Goal: Task Accomplishment & Management: Manage account settings

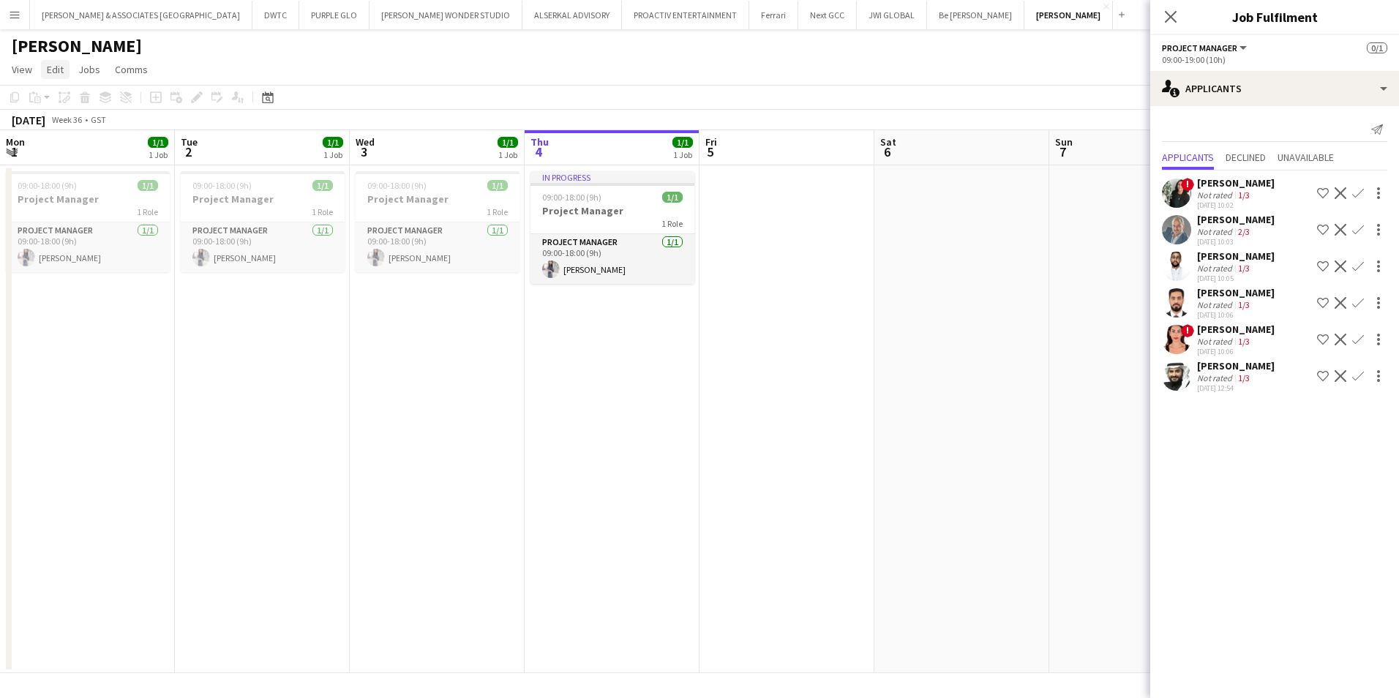
scroll to position [0, 350]
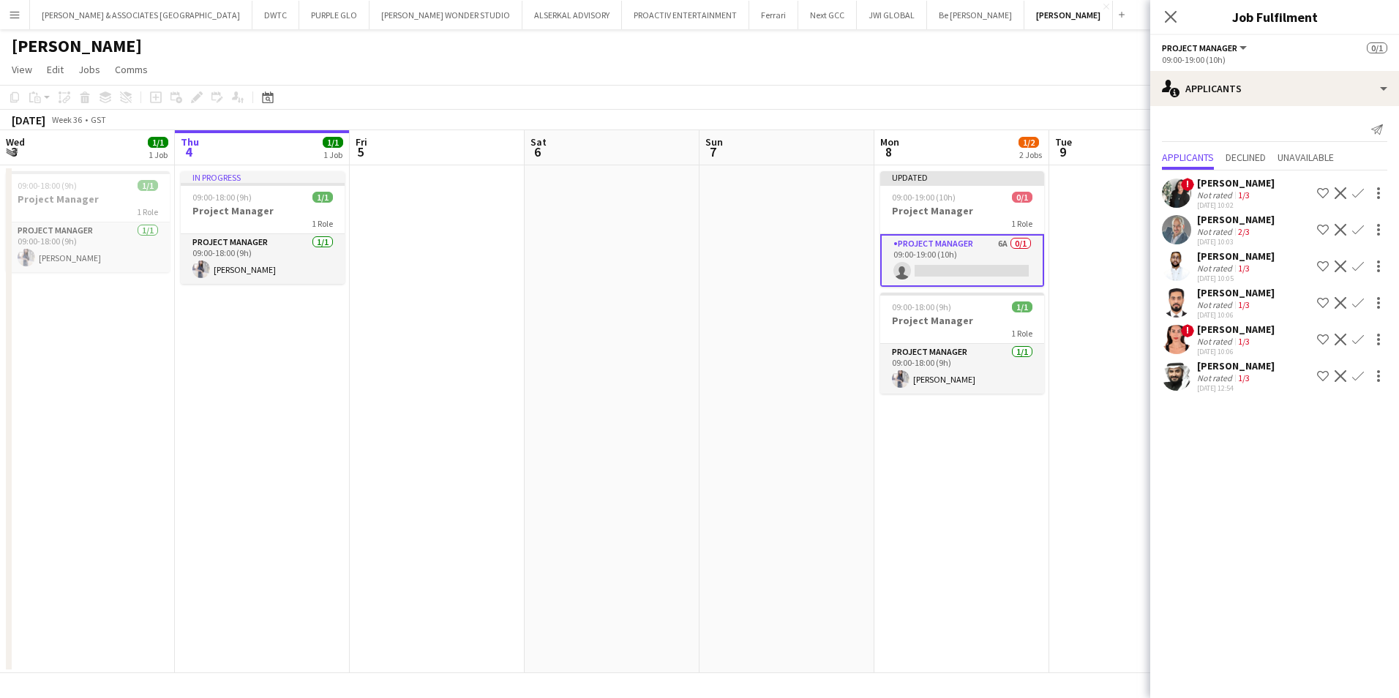
click at [21, 17] on button "Menu" at bounding box center [14, 14] width 29 height 29
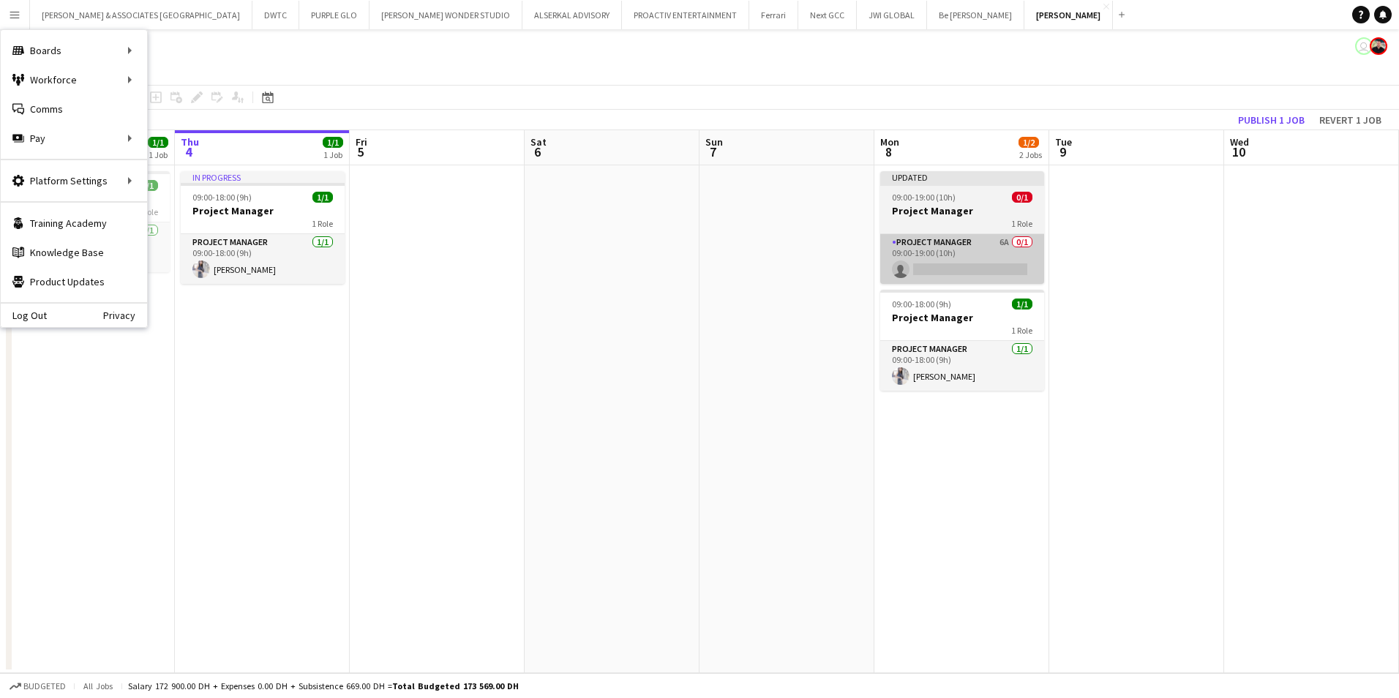
click at [969, 239] on app-card-role "Project Manager 6A 0/1 09:00-19:00 (10h) single-neutral-actions" at bounding box center [962, 259] width 164 height 50
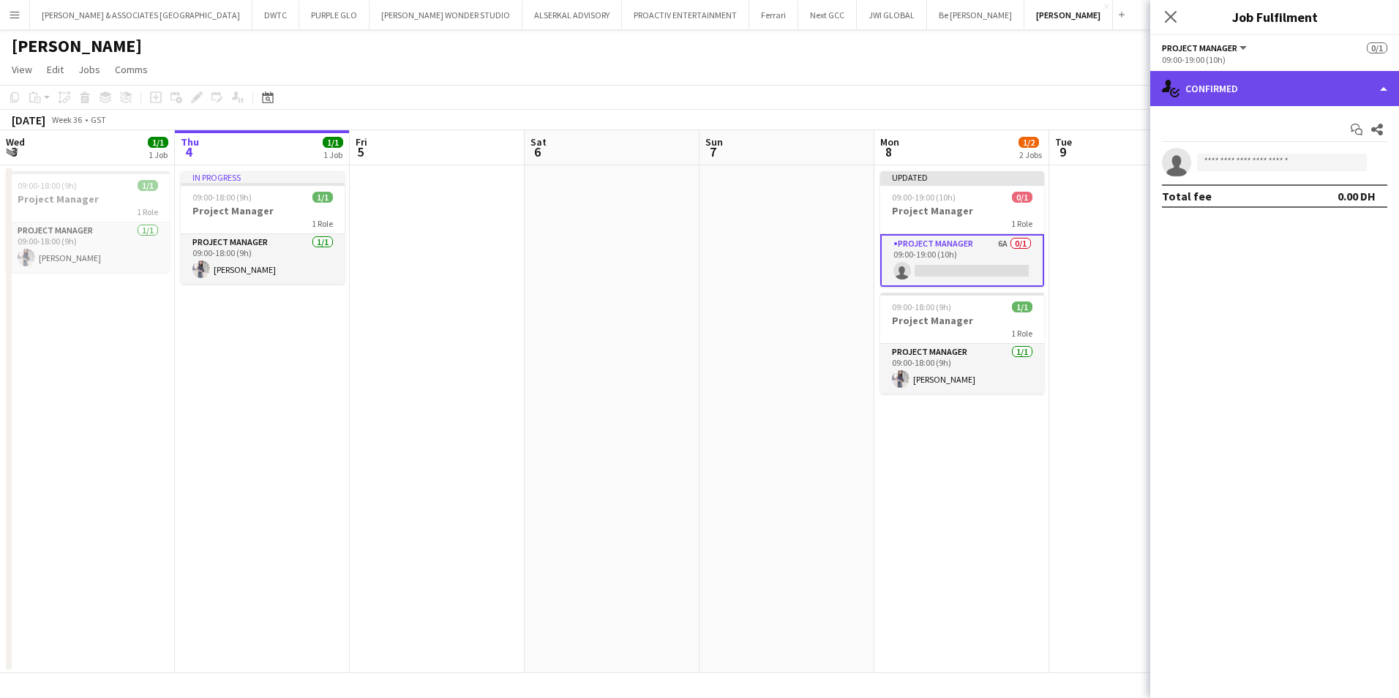
click at [1210, 94] on div "single-neutral-actions-check-2 Confirmed" at bounding box center [1274, 88] width 249 height 35
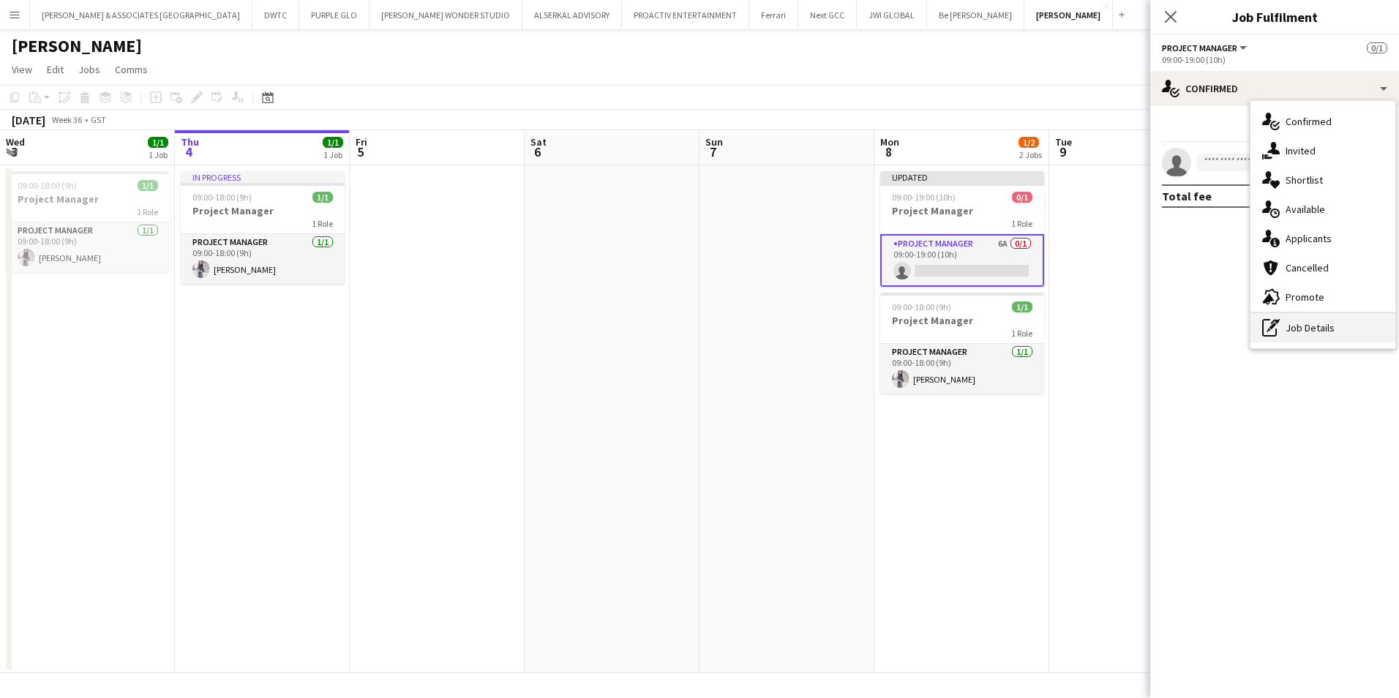
click at [1323, 327] on div "pen-write Job Details" at bounding box center [1322, 327] width 145 height 29
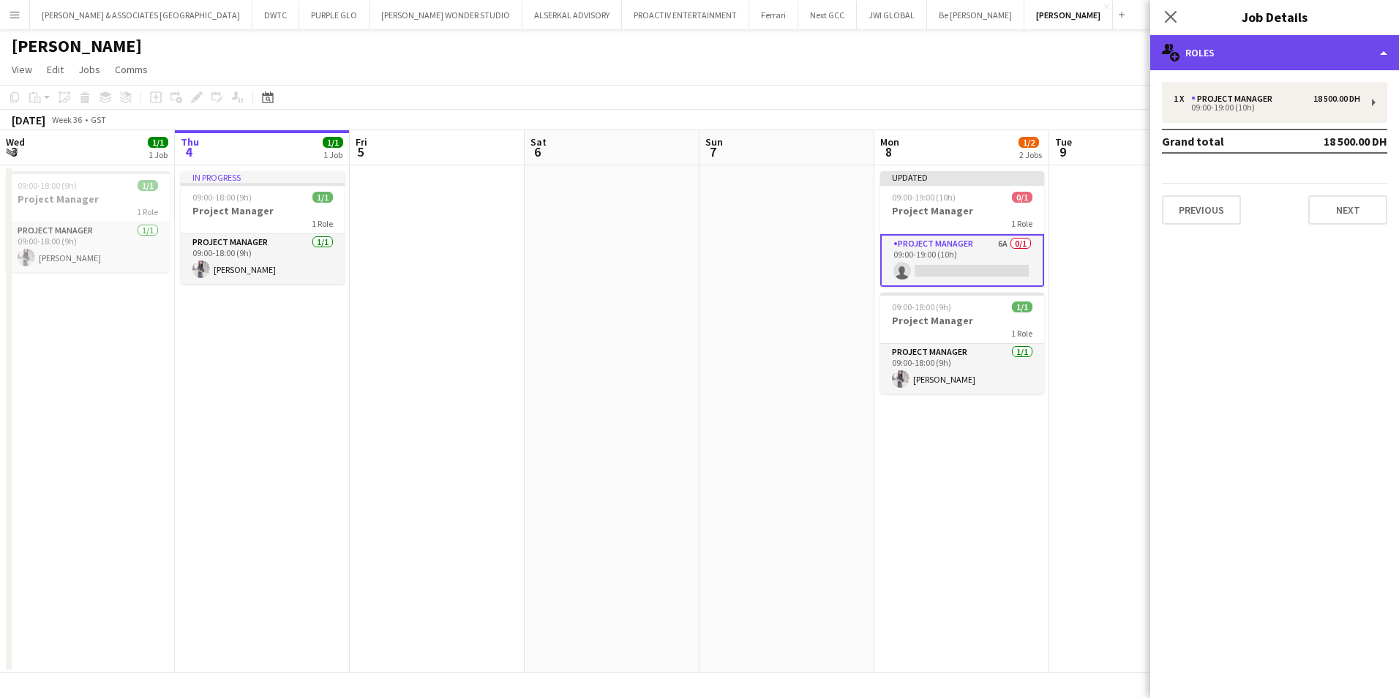
click at [1242, 53] on div "multiple-users-add Roles" at bounding box center [1274, 52] width 249 height 35
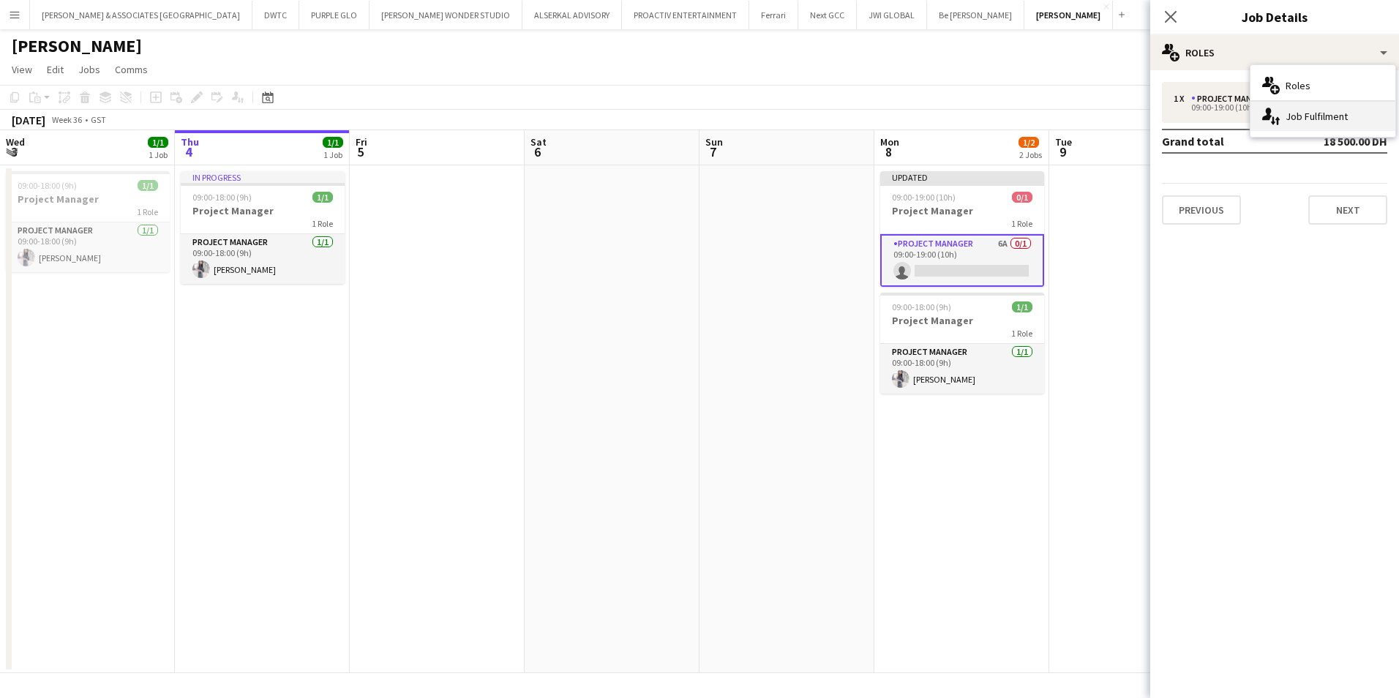
click at [1296, 113] on div "single-neutral-actions-up-down Job Fulfilment" at bounding box center [1322, 116] width 145 height 29
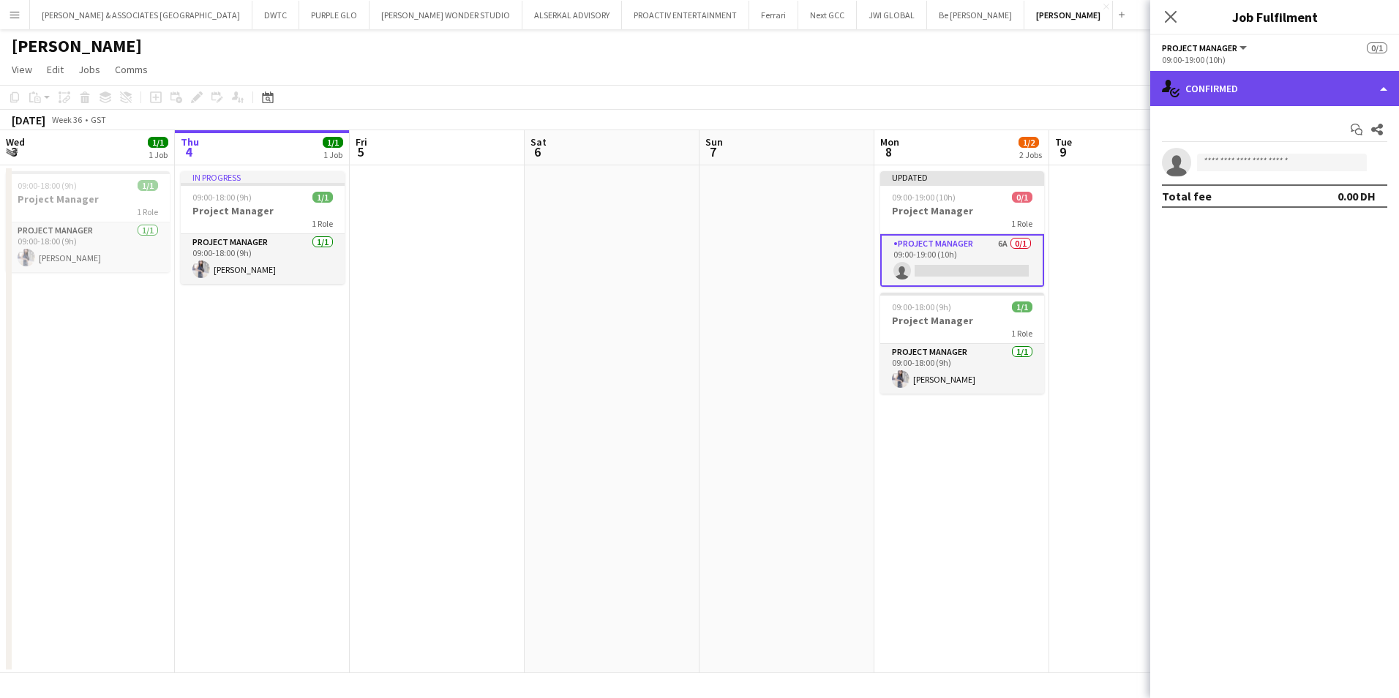
click at [1226, 82] on div "single-neutral-actions-check-2 Confirmed" at bounding box center [1274, 88] width 249 height 35
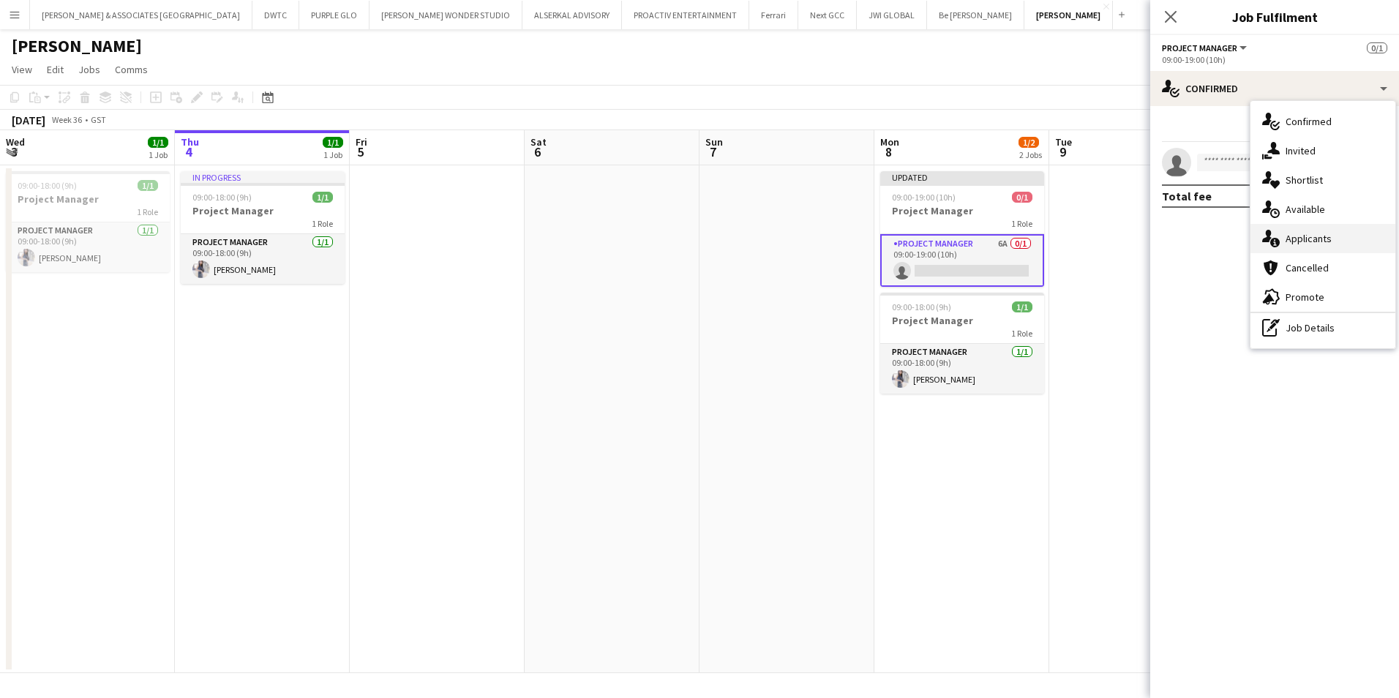
click at [1334, 234] on div "single-neutral-actions-information Applicants" at bounding box center [1322, 238] width 145 height 29
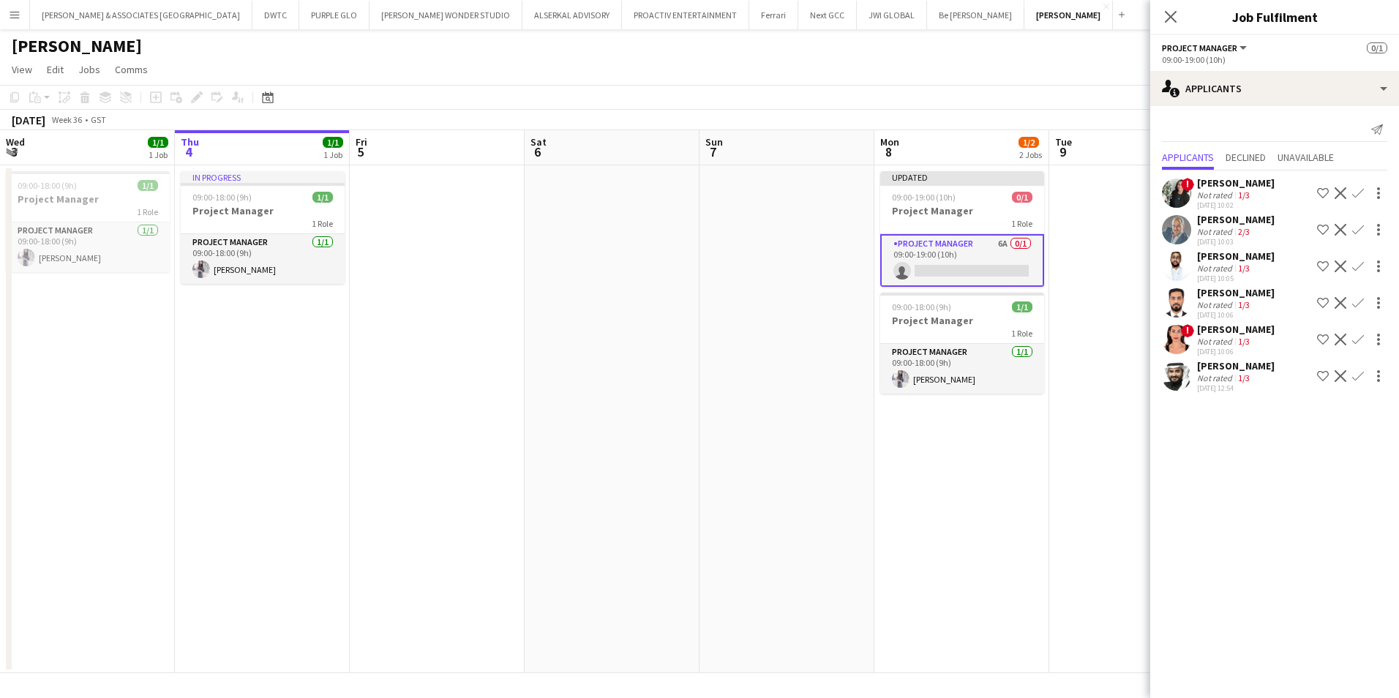
click at [1231, 366] on div "[PERSON_NAME]" at bounding box center [1236, 365] width 78 height 13
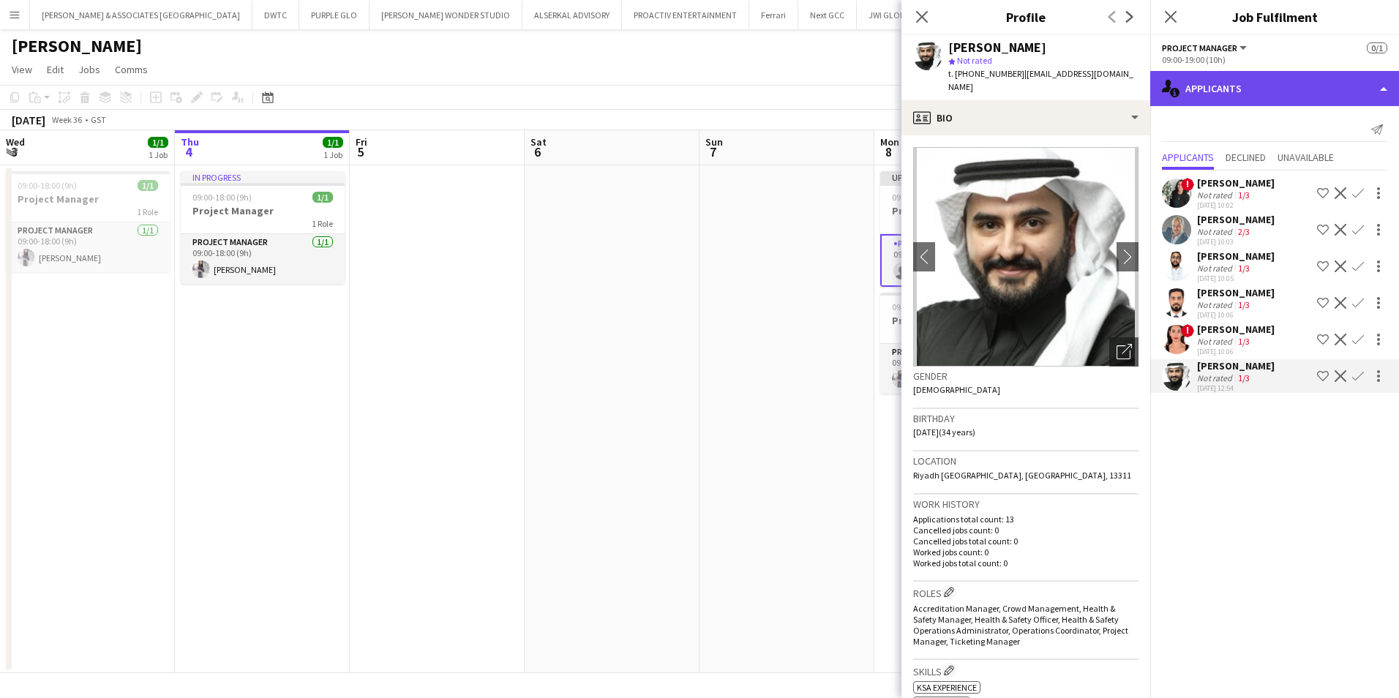
click at [1346, 87] on div "single-neutral-actions-information Applicants" at bounding box center [1274, 88] width 249 height 35
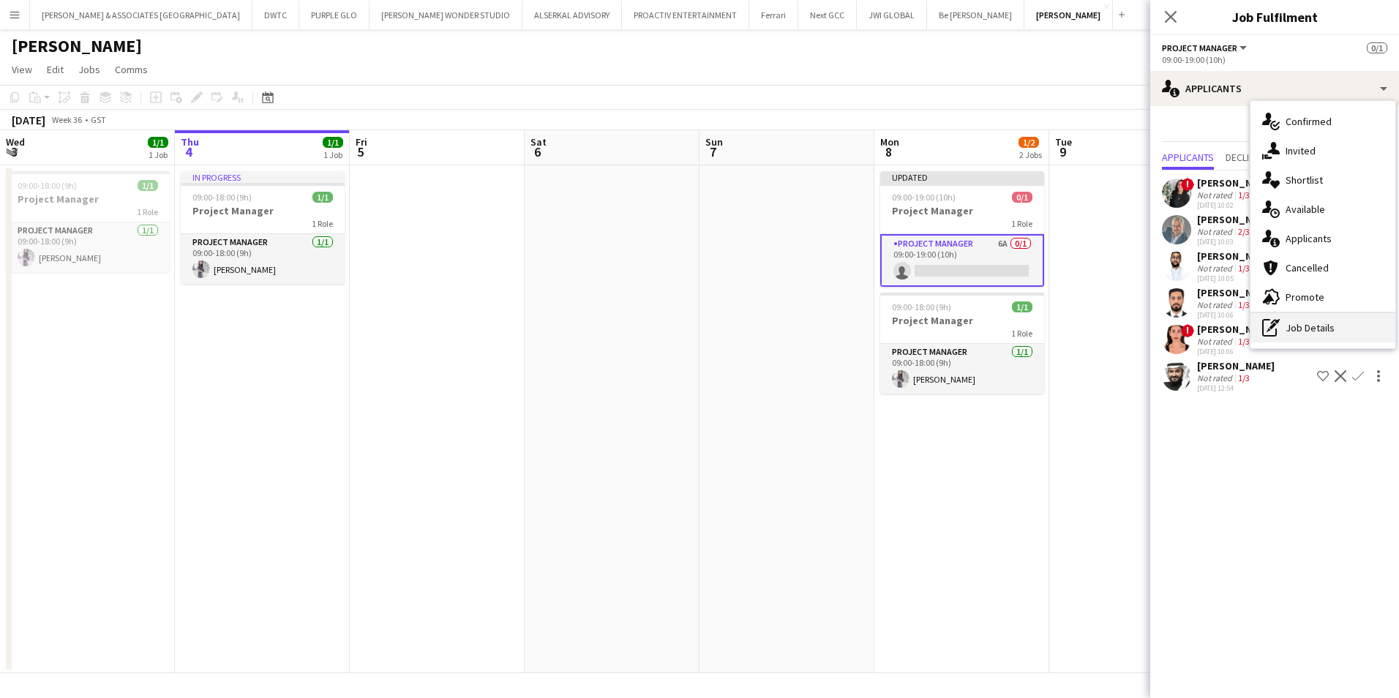
click at [1331, 326] on div "pen-write Job Details" at bounding box center [1322, 327] width 145 height 29
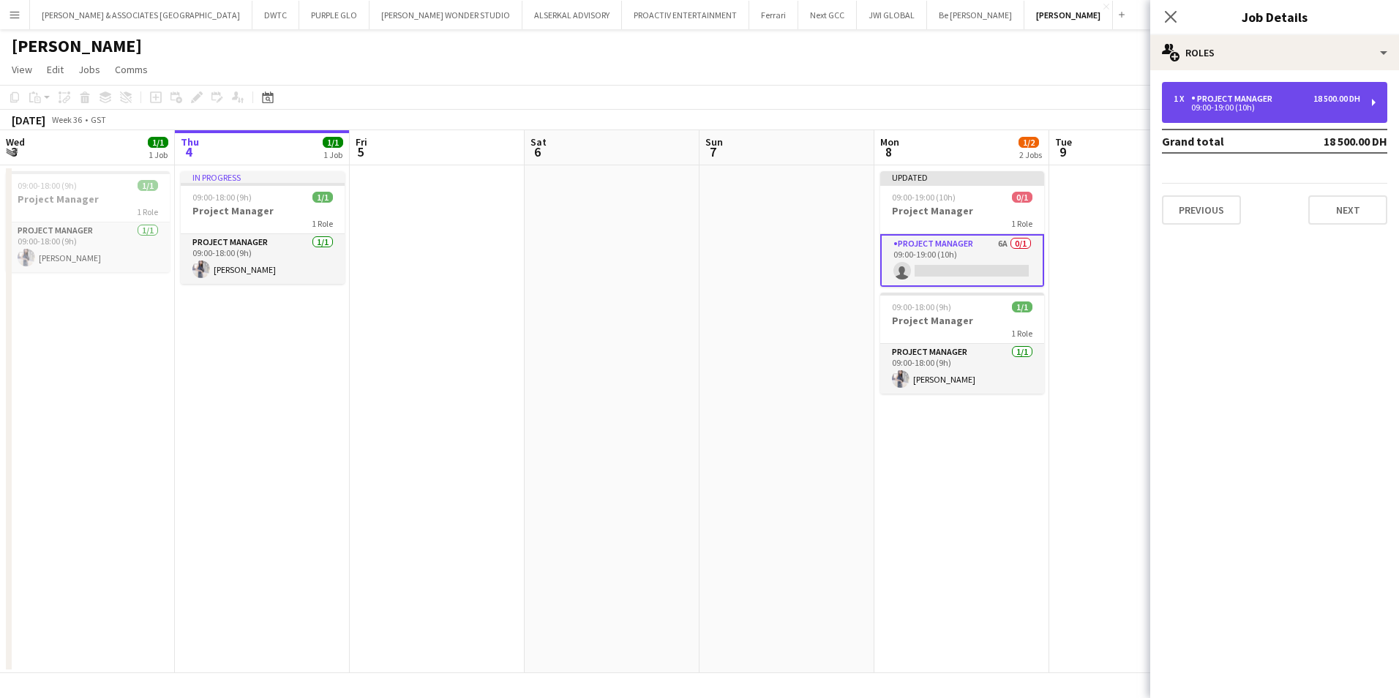
click at [1253, 109] on div "09:00-19:00 (10h)" at bounding box center [1266, 107] width 187 height 7
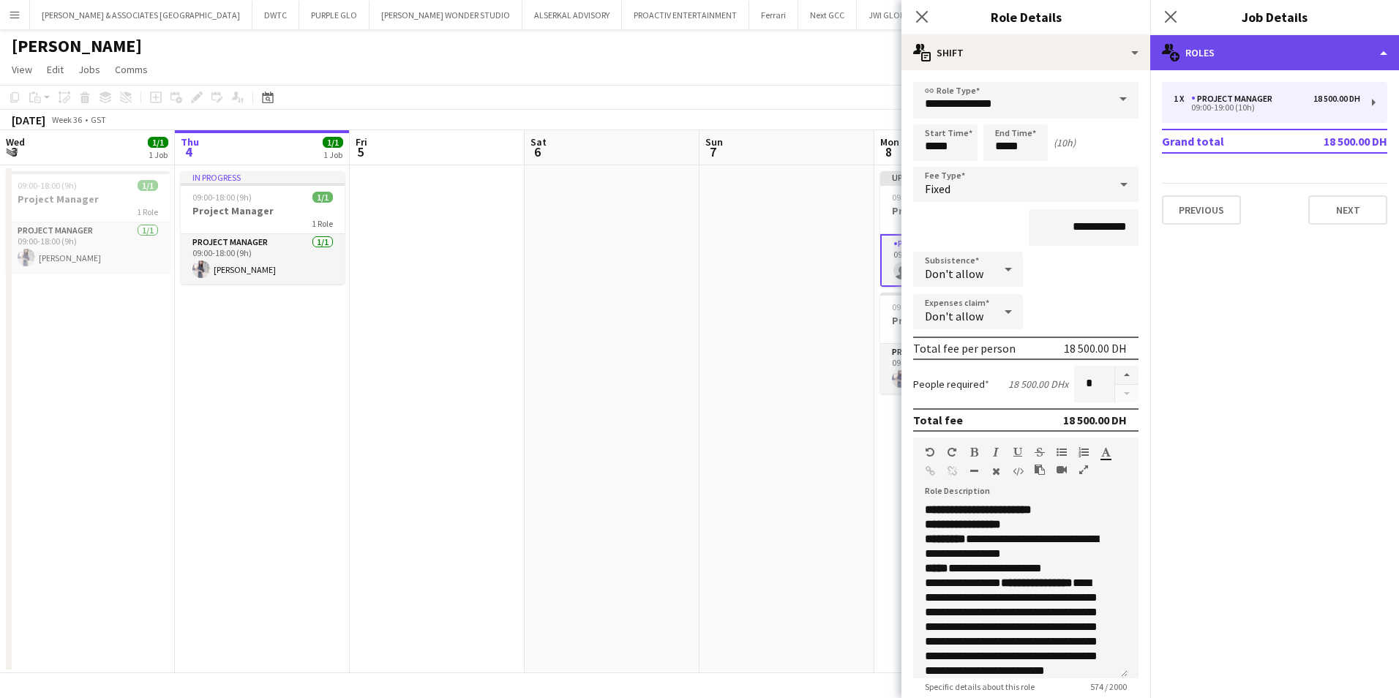
click at [1243, 67] on div "multiple-users-add Roles" at bounding box center [1274, 52] width 249 height 35
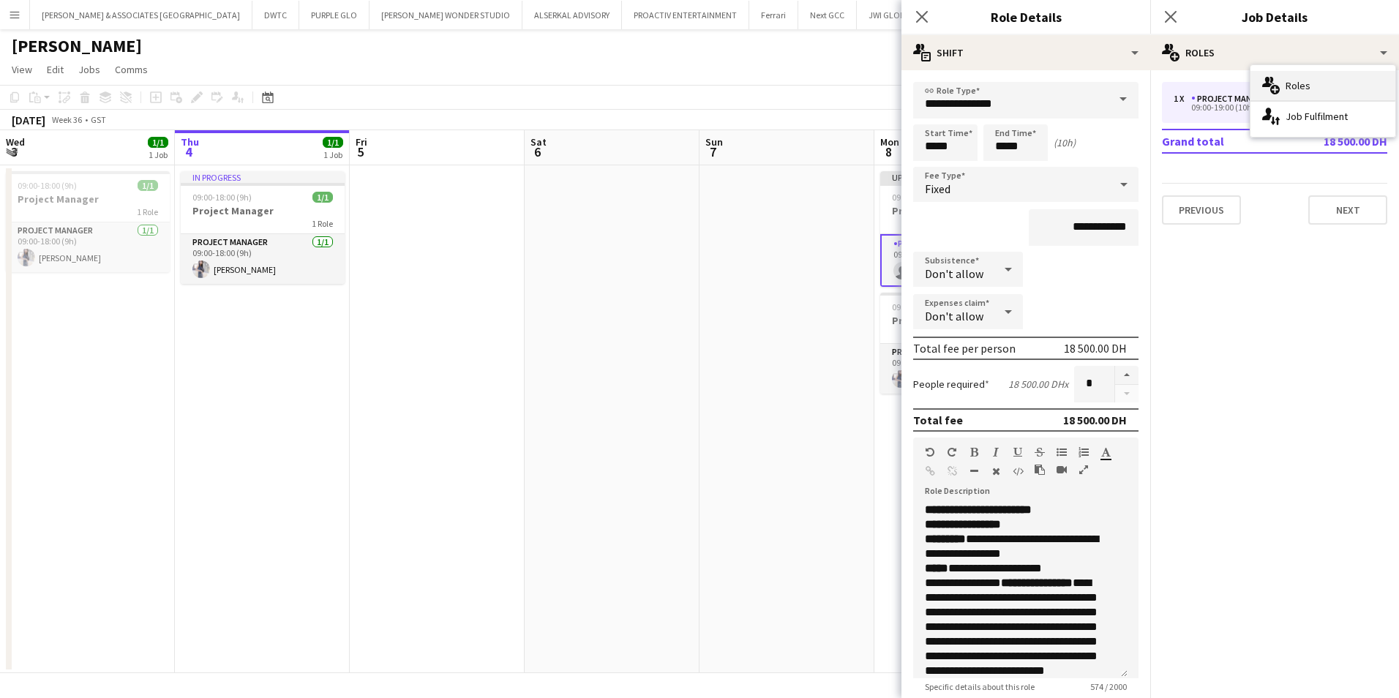
click at [1302, 83] on span "Roles" at bounding box center [1297, 85] width 25 height 13
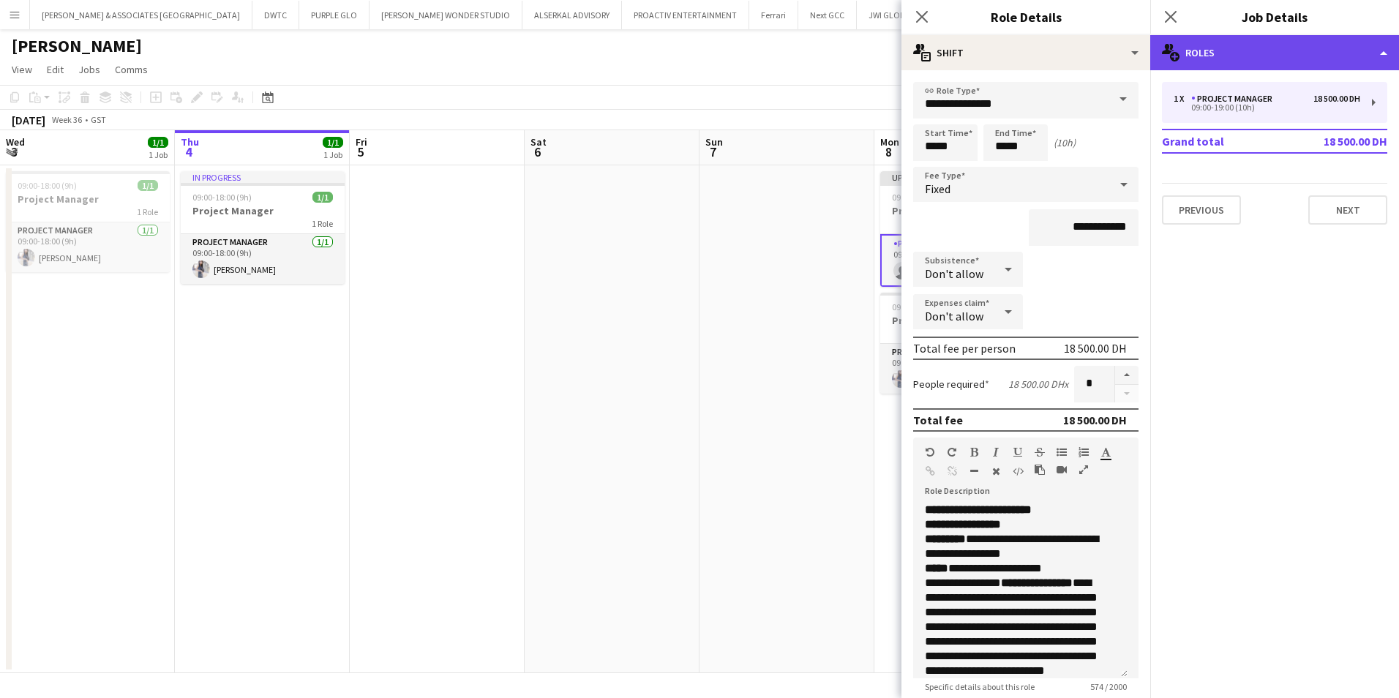
click at [1271, 56] on div "multiple-users-add Roles" at bounding box center [1274, 52] width 249 height 35
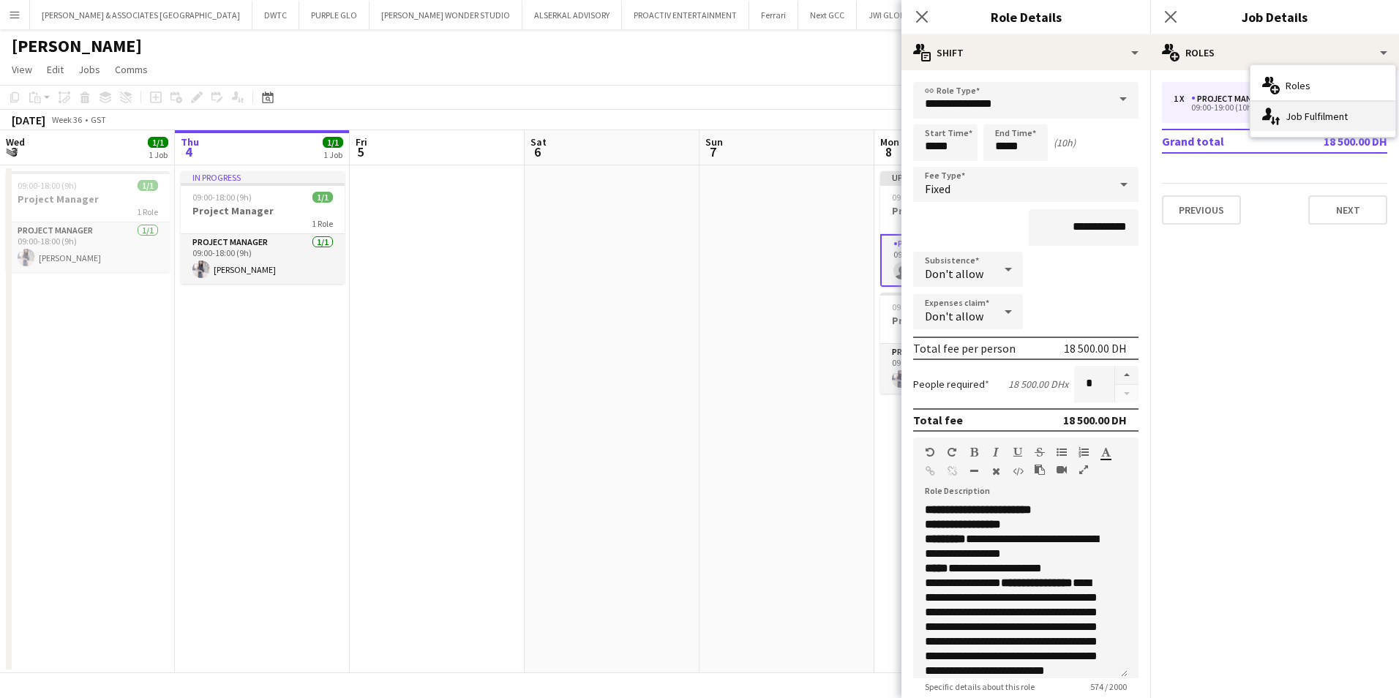
click at [1326, 117] on div "single-neutral-actions-up-down Job Fulfilment" at bounding box center [1322, 116] width 145 height 29
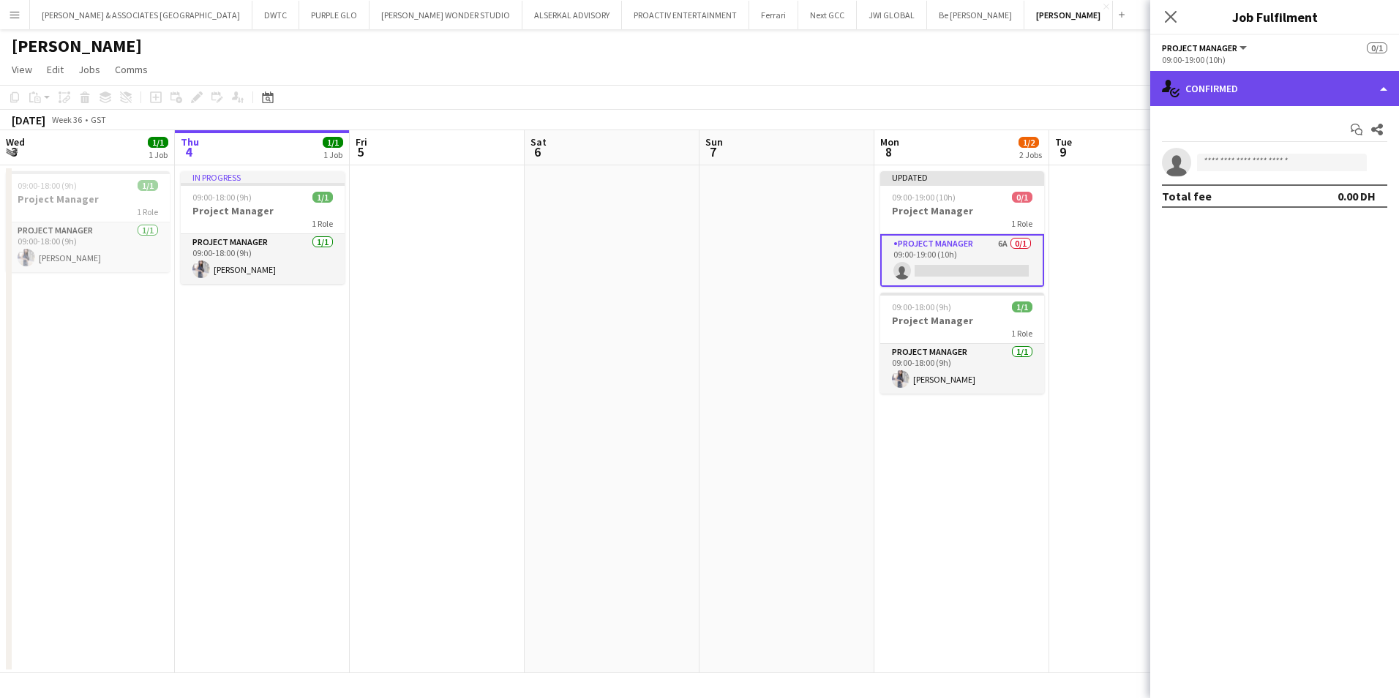
click at [1270, 78] on div "single-neutral-actions-check-2 Confirmed" at bounding box center [1274, 88] width 249 height 35
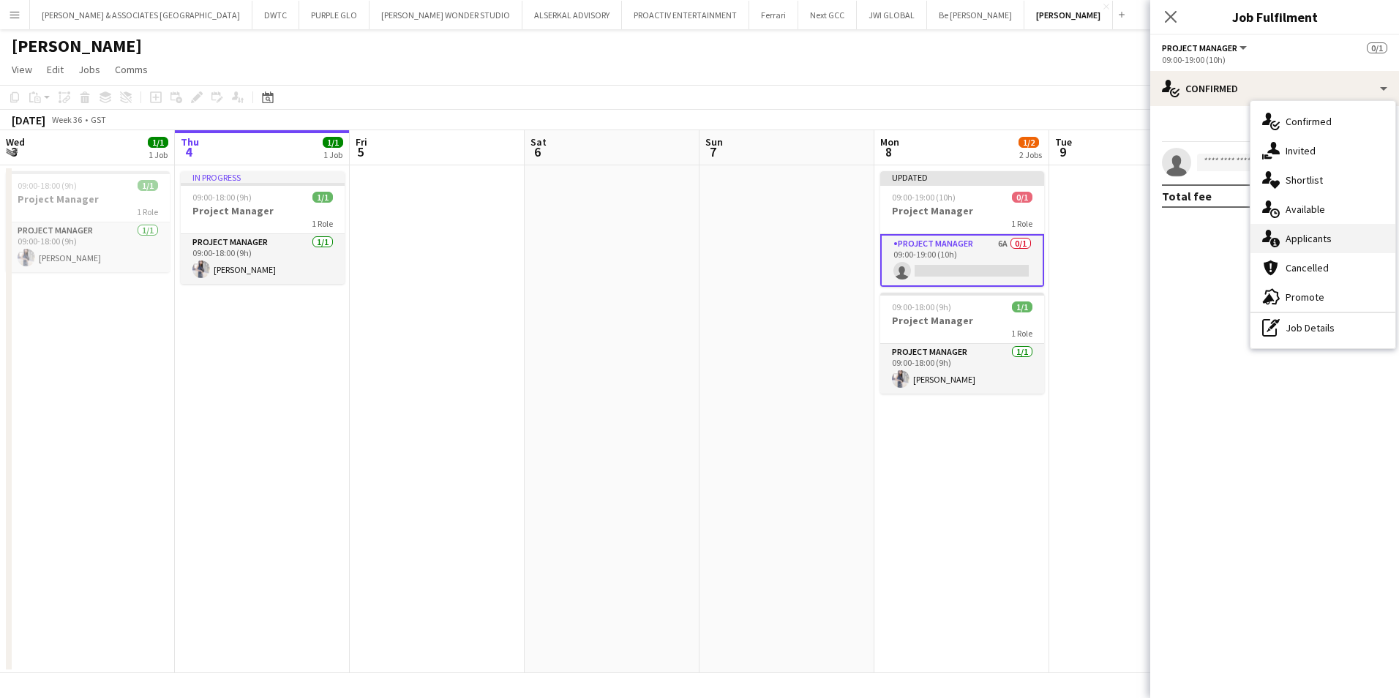
click at [1316, 233] on span "Applicants" at bounding box center [1308, 238] width 46 height 13
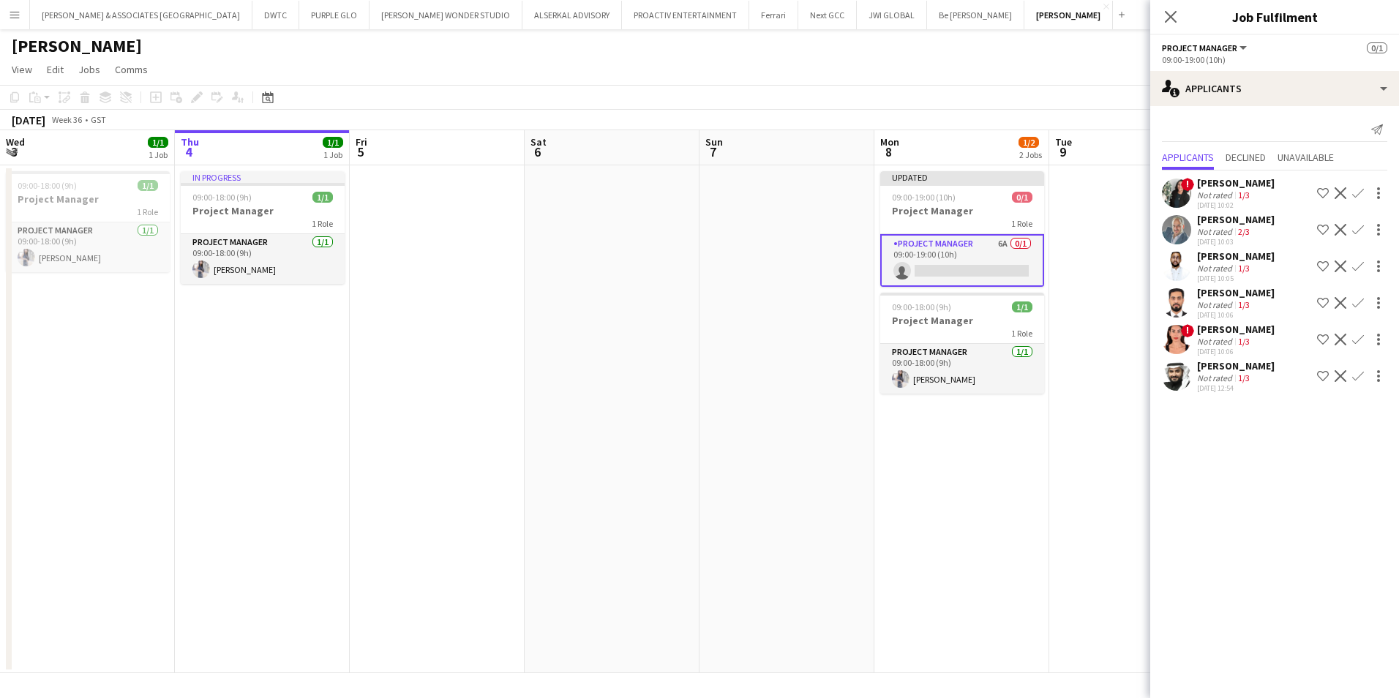
click at [1337, 377] on app-icon "Decline" at bounding box center [1340, 376] width 12 height 12
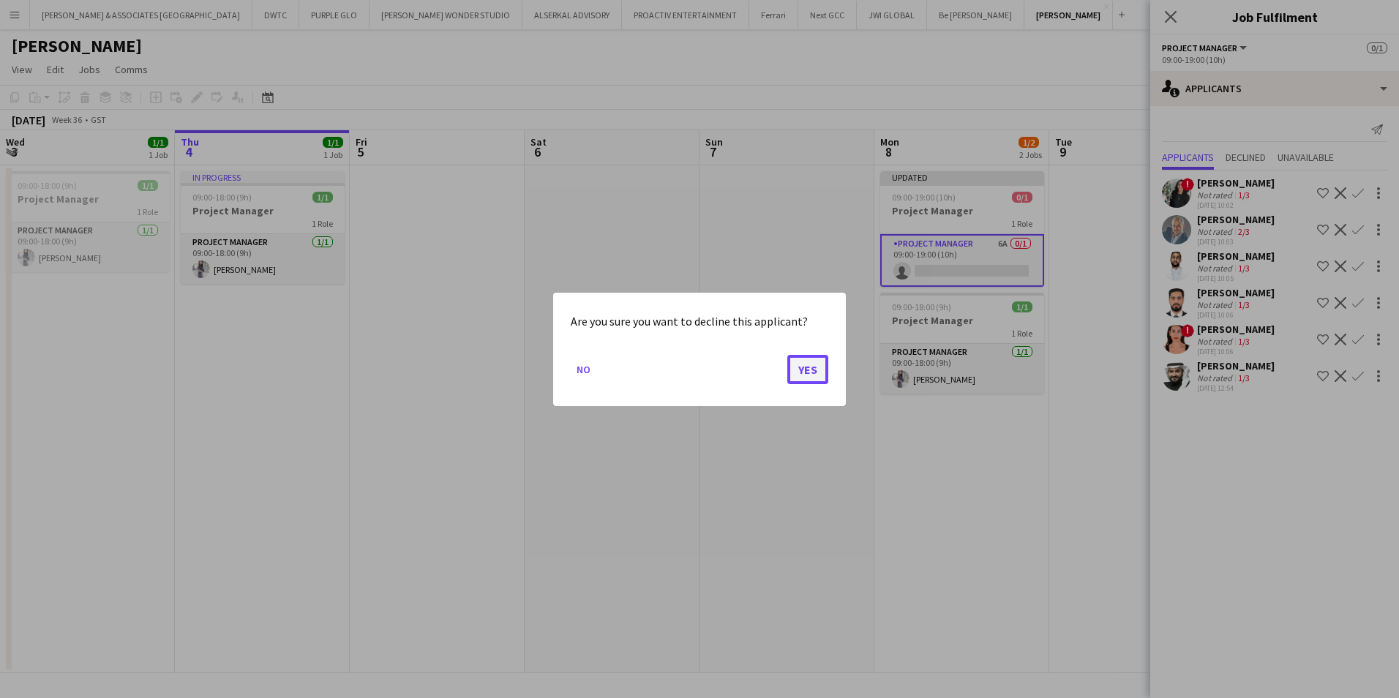
click at [790, 377] on button "Yes" at bounding box center [807, 368] width 41 height 29
